Goal: Task Accomplishment & Management: Manage account settings

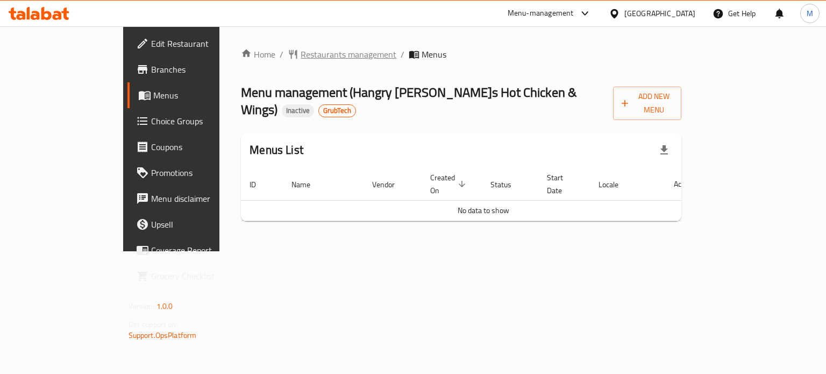
click at [301, 60] on span "Restaurants management" at bounding box center [349, 54] width 96 height 13
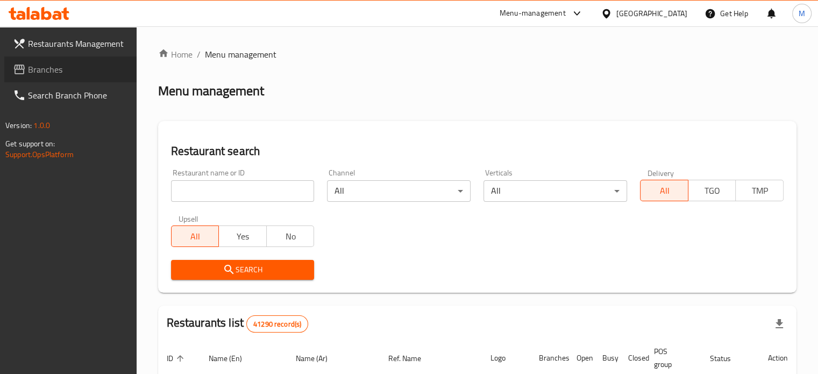
click at [55, 71] on span "Branches" at bounding box center [78, 69] width 100 height 13
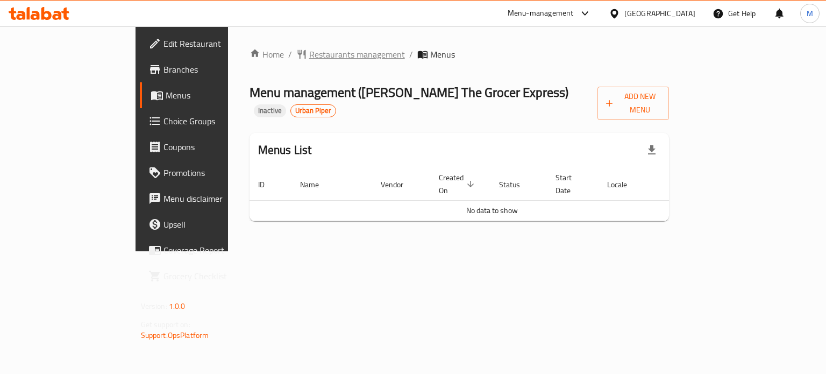
click at [309, 48] on span "Restaurants management" at bounding box center [357, 54] width 96 height 13
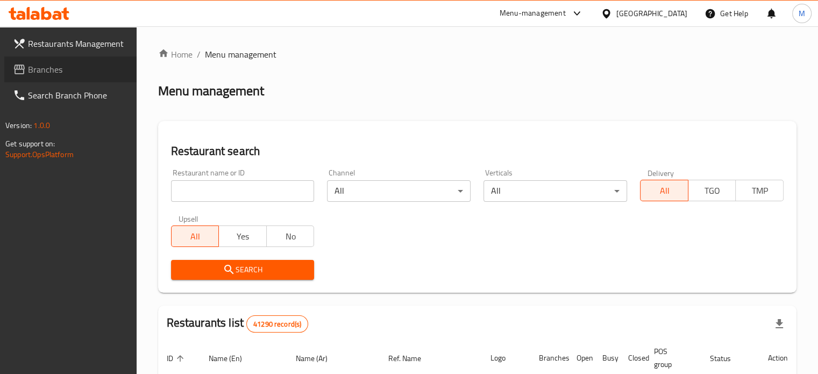
click at [95, 73] on span "Branches" at bounding box center [78, 69] width 100 height 13
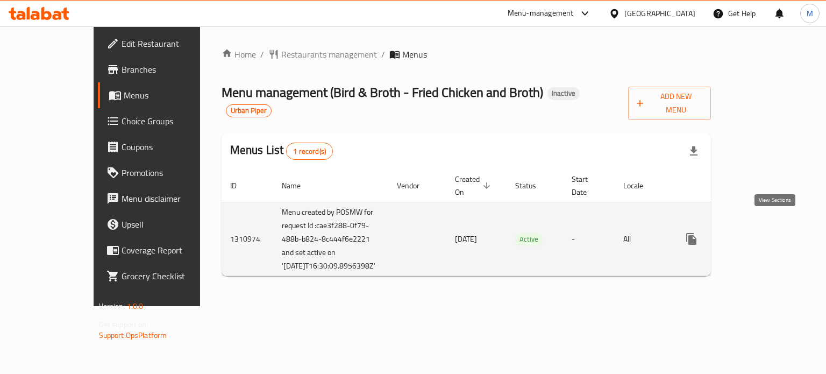
click at [776, 232] on icon "enhanced table" at bounding box center [769, 238] width 13 height 13
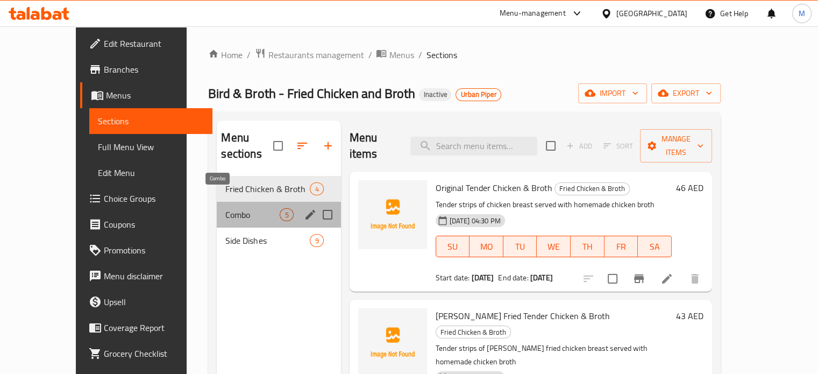
click at [225, 208] on span "Combo" at bounding box center [252, 214] width 54 height 13
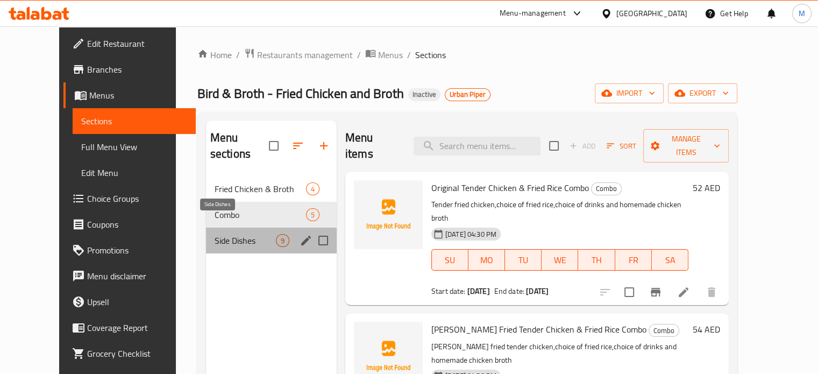
click at [215, 234] on span "Side Dishes" at bounding box center [245, 240] width 61 height 13
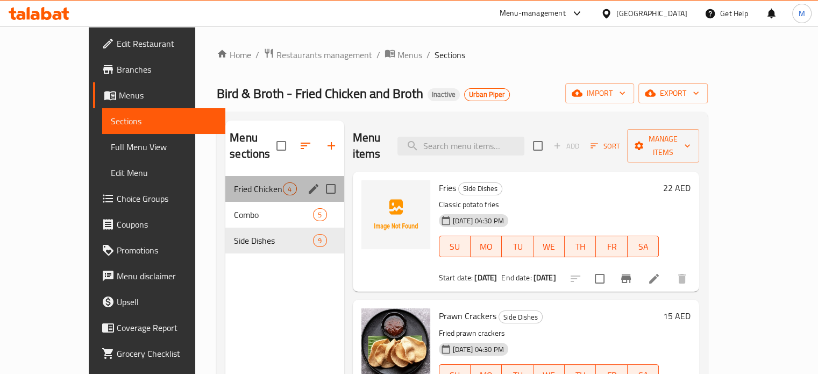
click at [225, 176] on div "Fried Chicken & Broth 4" at bounding box center [284, 189] width 118 height 26
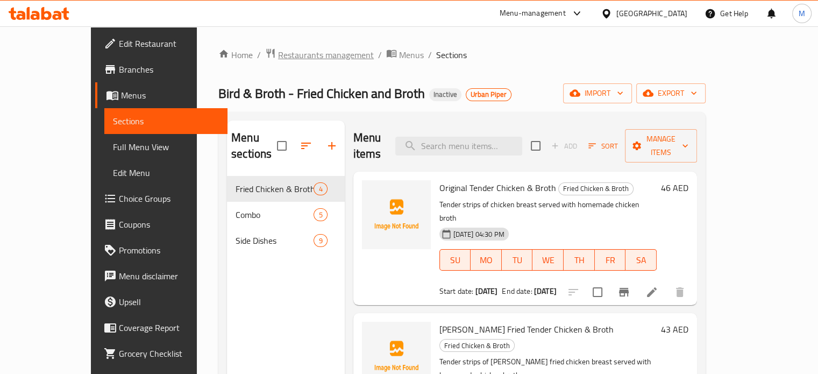
click at [278, 54] on span "Restaurants management" at bounding box center [326, 54] width 96 height 13
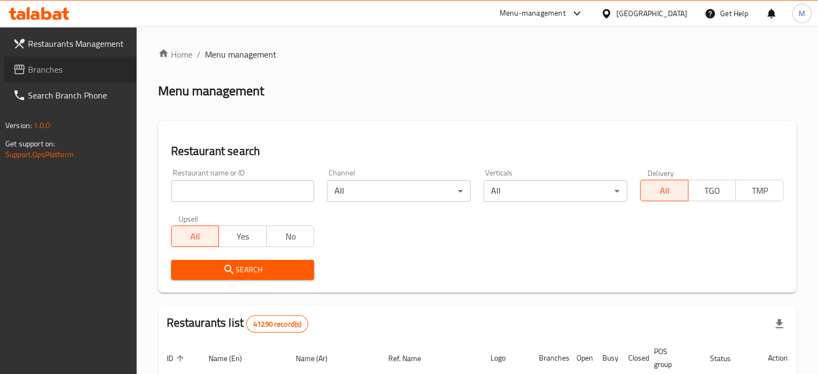
click at [56, 71] on span "Branches" at bounding box center [78, 69] width 100 height 13
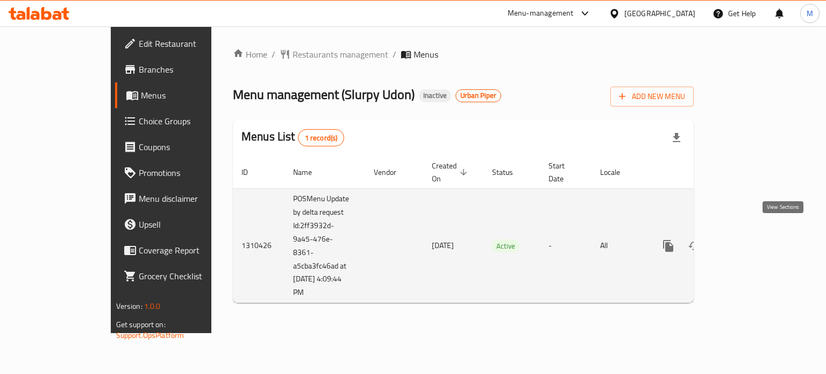
click at [753, 239] on icon "enhanced table" at bounding box center [746, 245] width 13 height 13
